Goal: Book appointment/travel/reservation

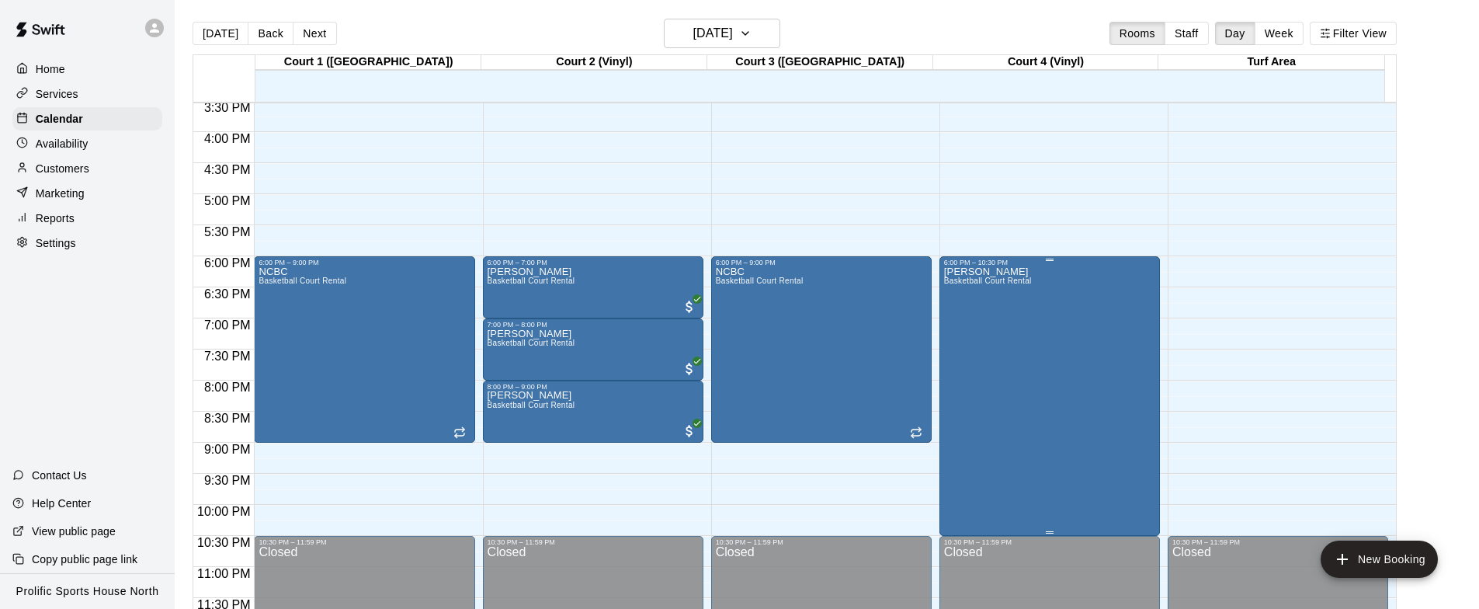
scroll to position [967, 0]
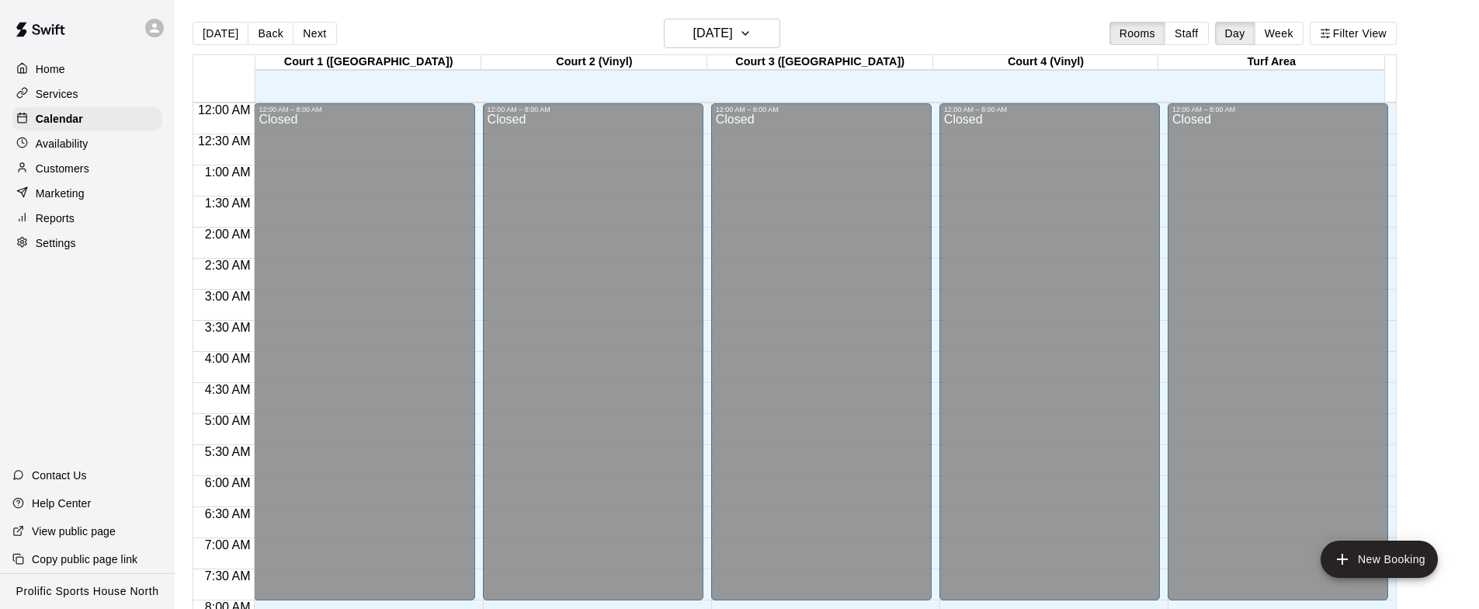
scroll to position [915, 0]
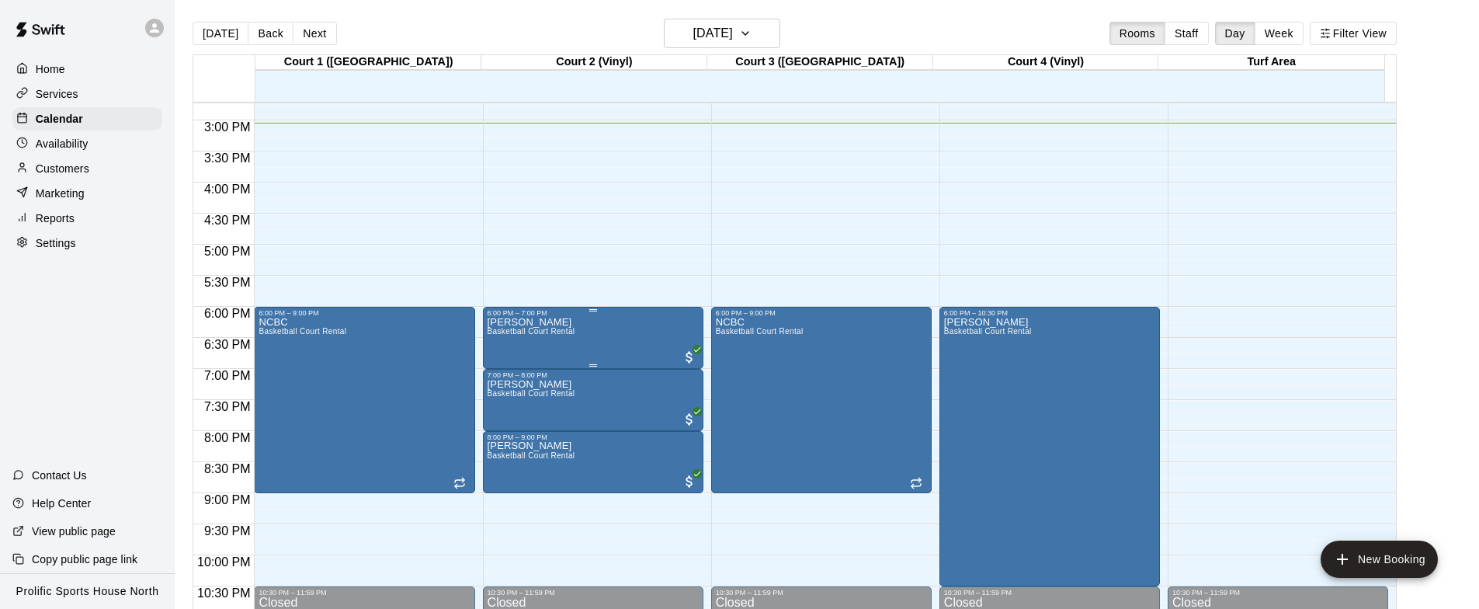
click at [616, 314] on div "6:00 PM – 7:00 PM" at bounding box center [593, 313] width 211 height 8
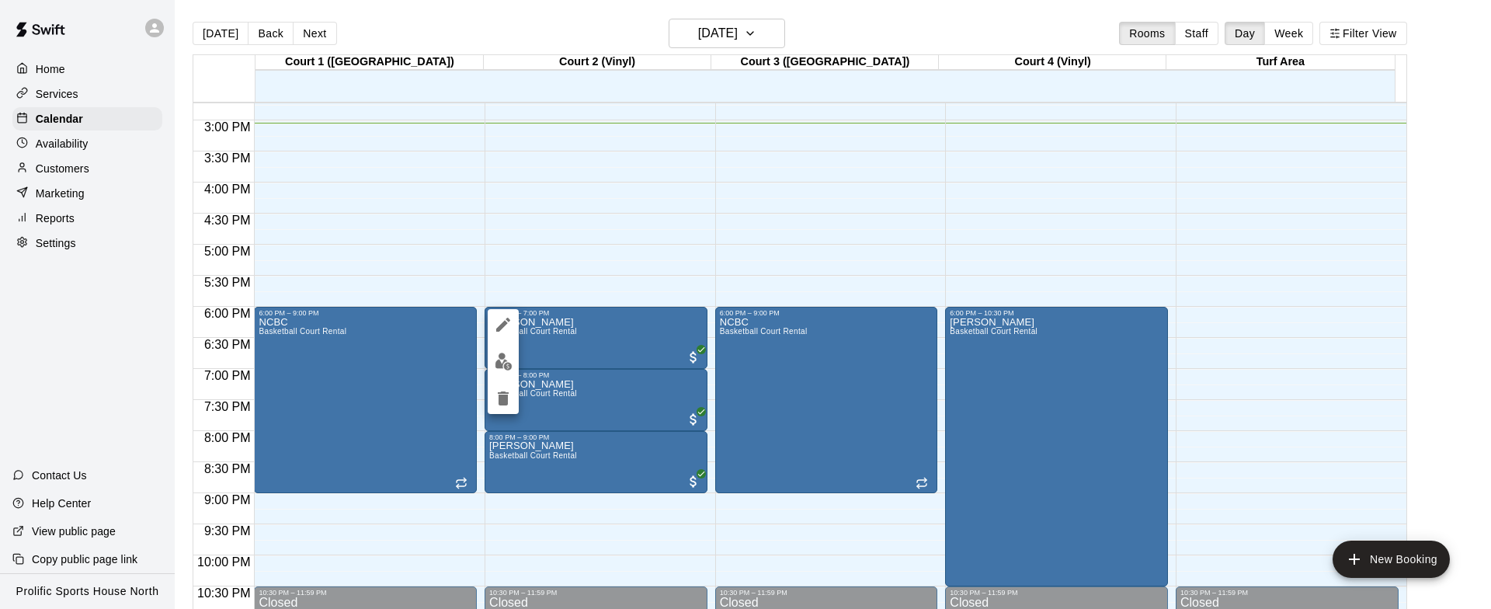
click at [562, 253] on div at bounding box center [745, 304] width 1491 height 609
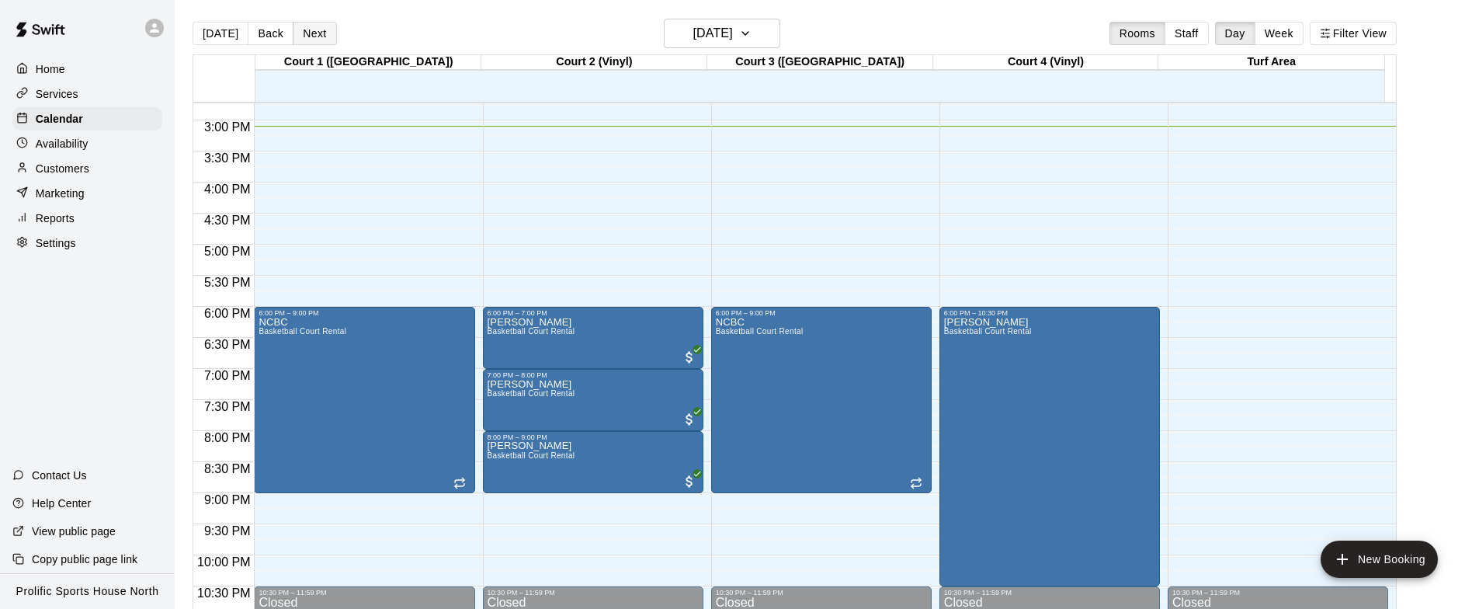
click at [307, 34] on button "Next" at bounding box center [314, 33] width 43 height 23
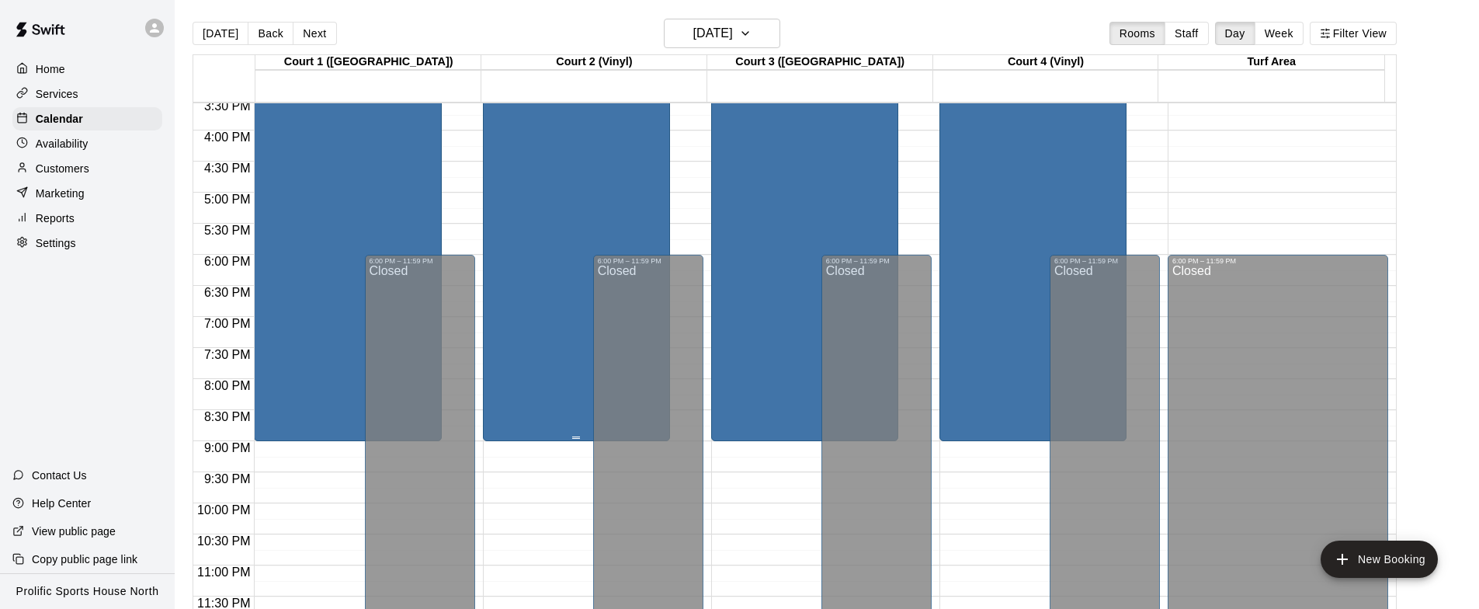
scroll to position [358, 0]
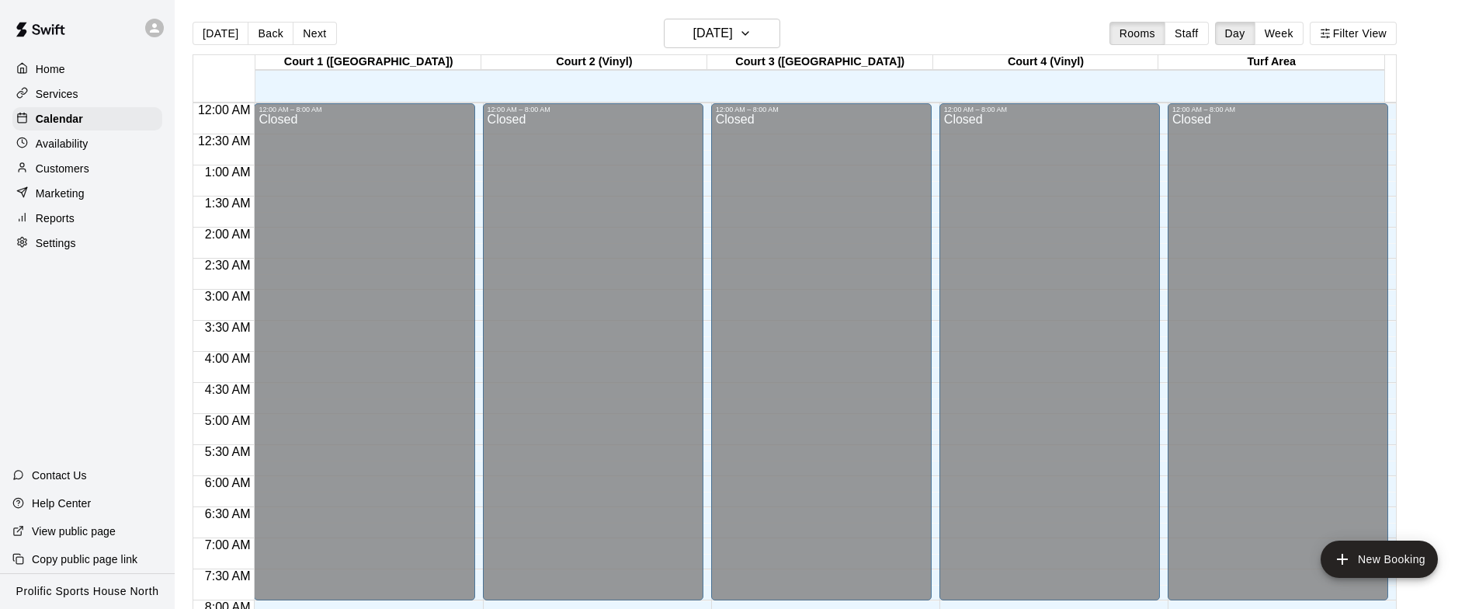
scroll to position [921, 0]
